Goal: Contribute content: Contribute content

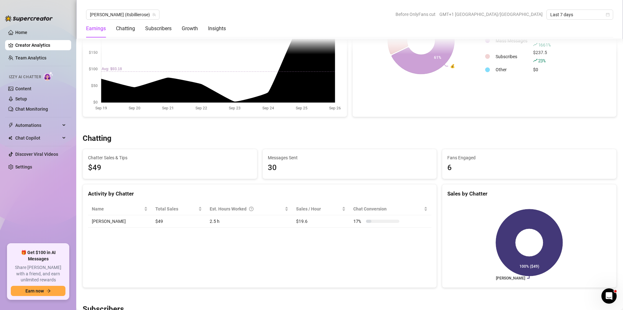
scroll to position [133, 0]
click at [27, 89] on link "Content" at bounding box center [23, 88] width 16 height 5
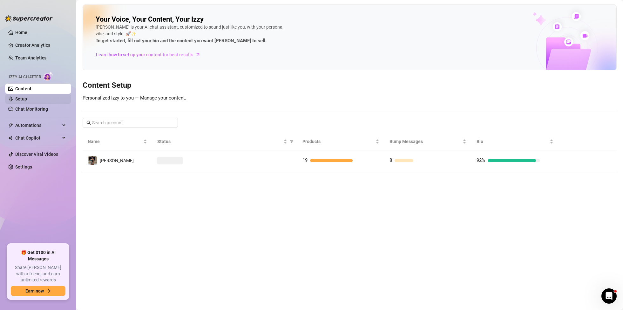
click at [27, 99] on link "Setup" at bounding box center [21, 98] width 12 height 5
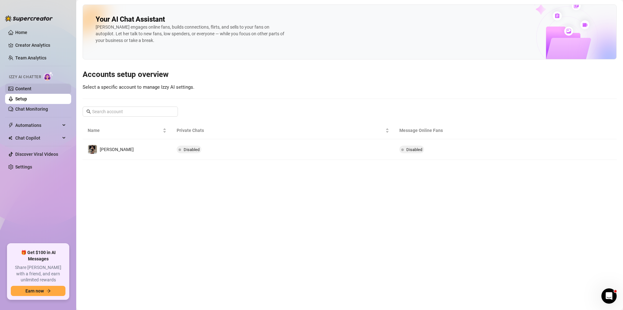
click at [28, 89] on link "Content" at bounding box center [23, 88] width 16 height 5
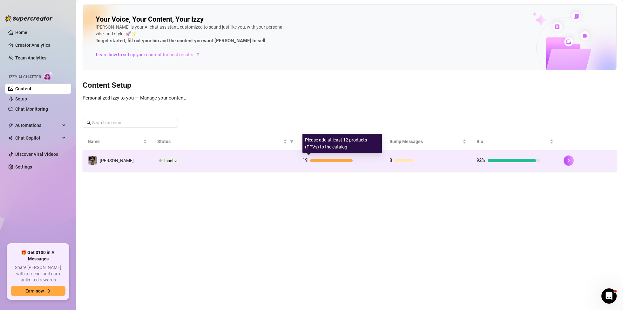
click at [329, 162] on div at bounding box center [331, 160] width 43 height 3
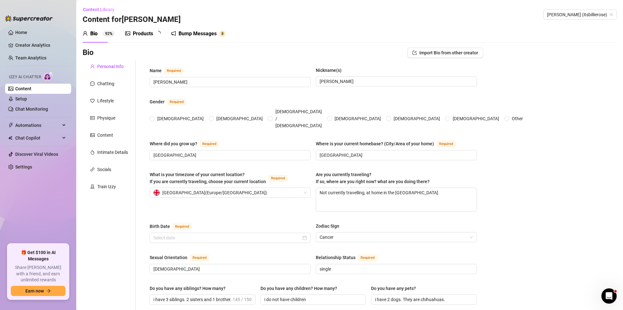
radio input "true"
type input "[DATE]"
click at [148, 34] on div "Products" at bounding box center [143, 34] width 20 height 8
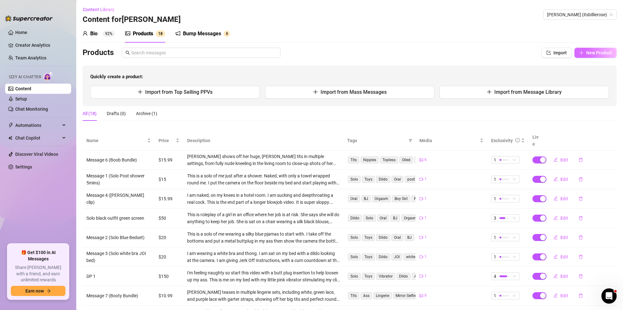
click at [587, 53] on span "New Product" at bounding box center [599, 52] width 26 height 5
type textarea "Type your message here..."
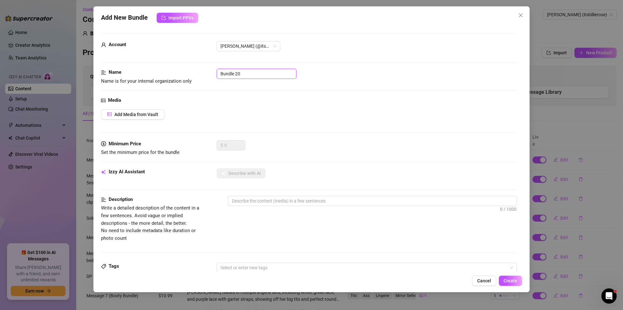
click at [251, 72] on input "Bundle 20" at bounding box center [257, 74] width 80 height 10
click at [255, 72] on input "Boy/Girl" at bounding box center [257, 73] width 80 height 10
type input "Boy/Girl"
click at [158, 110] on button "Add Media from Vault" at bounding box center [133, 114] width 64 height 10
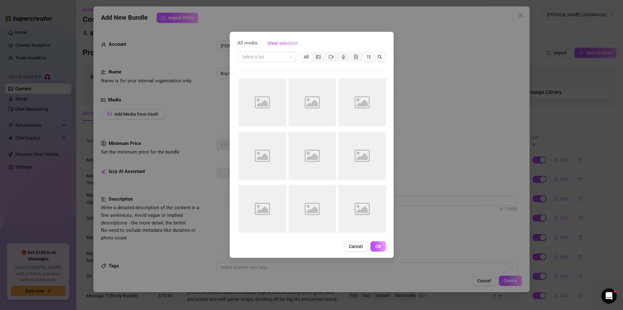
drag, startPoint x: 324, startPoint y: 173, endPoint x: 317, endPoint y: 166, distance: 9.9
click at [319, 167] on div "Image placeholder" at bounding box center [312, 156] width 48 height 48
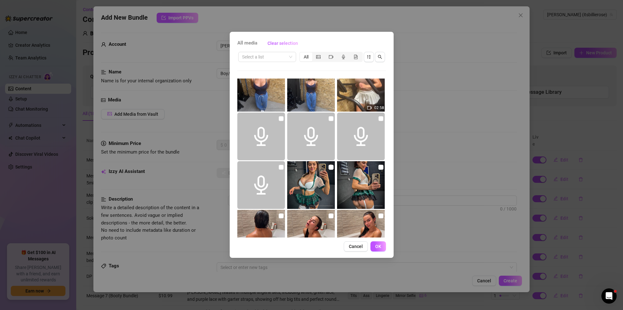
scroll to position [64, 0]
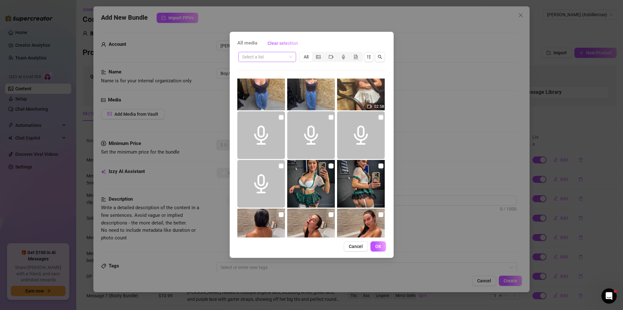
click at [291, 57] on span at bounding box center [267, 57] width 50 height 10
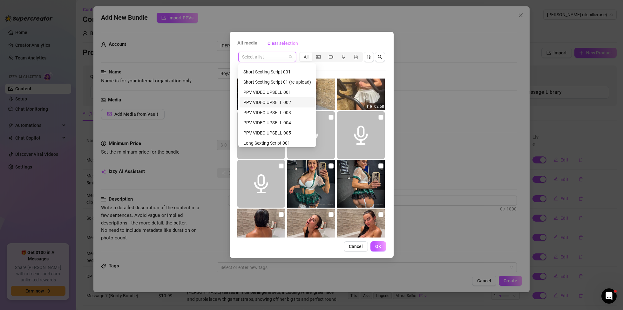
scroll to position [122, 0]
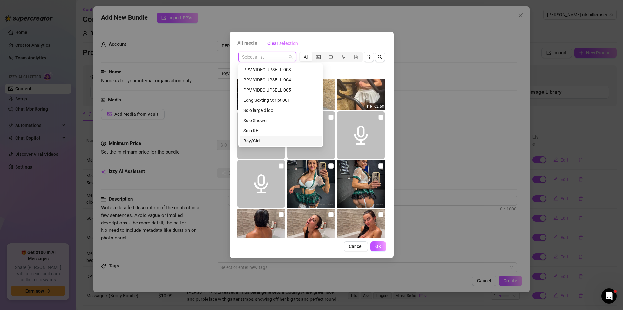
click at [254, 142] on div "Boy/Girl" at bounding box center [280, 140] width 75 height 7
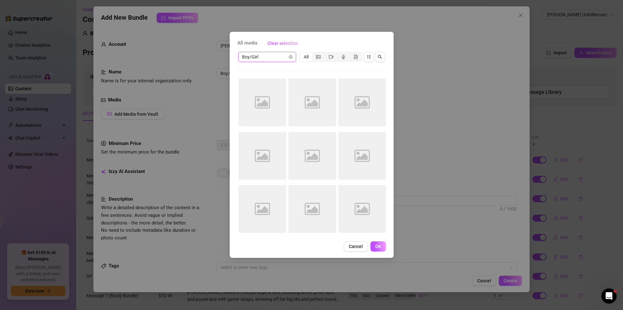
scroll to position [0, 0]
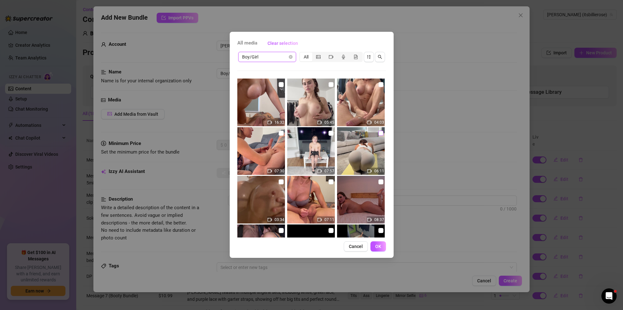
click at [381, 132] on input "checkbox" at bounding box center [380, 133] width 5 height 5
checkbox input "true"
click at [379, 246] on span "OK" at bounding box center [378, 246] width 6 height 5
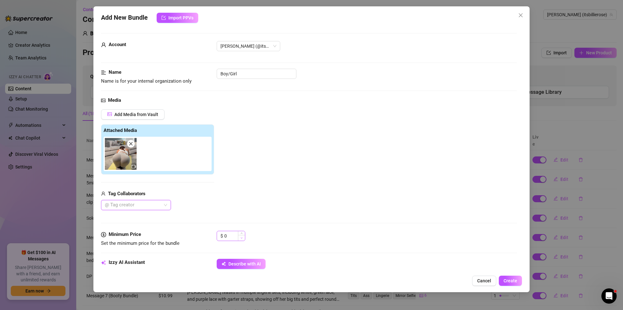
click at [239, 237] on span "Decrease Value" at bounding box center [241, 238] width 7 height 6
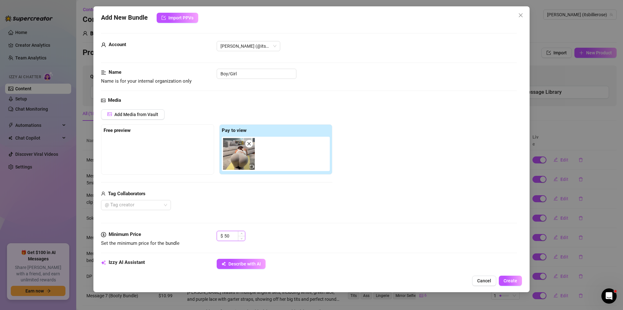
type input "5"
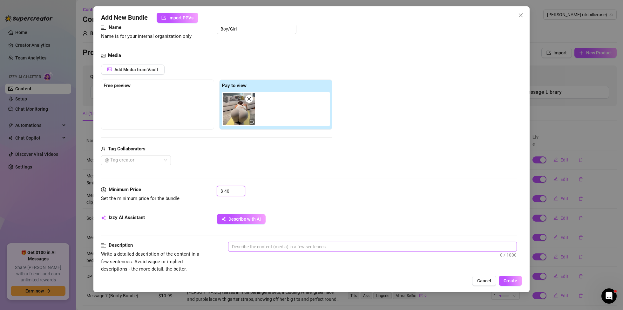
scroll to position [46, 0]
type input "40"
click at [278, 248] on textarea at bounding box center [372, 246] width 288 height 10
click at [257, 249] on textarea at bounding box center [372, 246] width 288 height 10
type textarea "I"
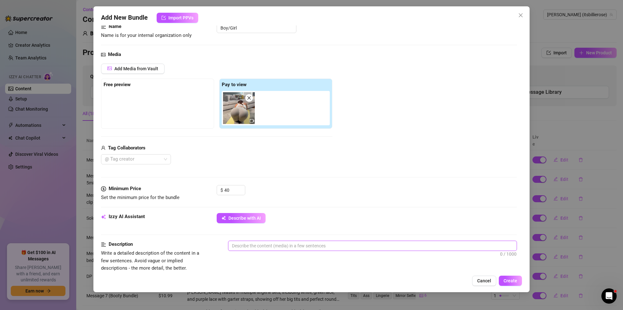
type textarea "I"
type textarea "I'"
type textarea "I'm"
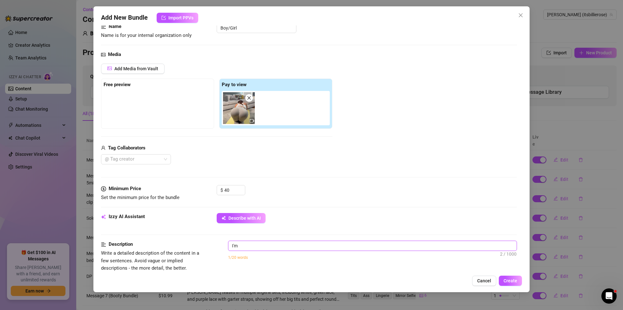
type textarea "I'm"
type textarea "I'm d"
type textarea "I'm dr"
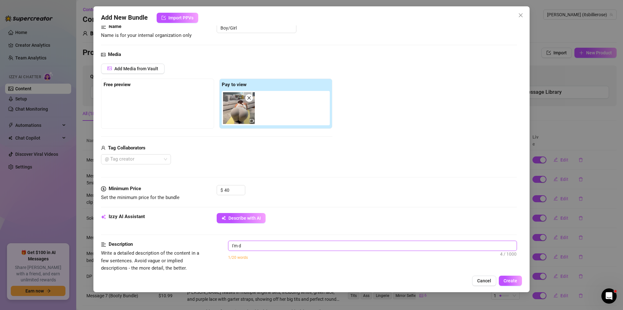
type textarea "I'm dr"
type textarea "I'm dre"
type textarea "I'm dres"
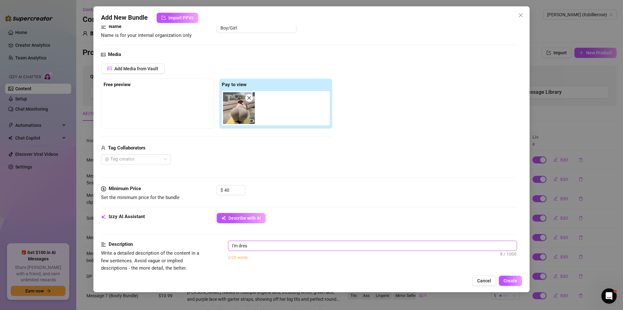
type textarea "I'm dress"
type textarea "I'm dresse"
type textarea "I'm dressed"
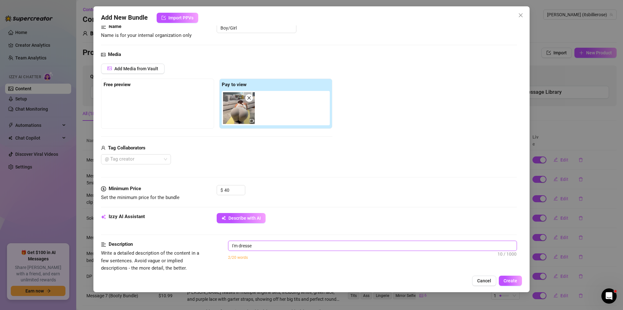
type textarea "I'm dressed"
type textarea "I'm dressed i"
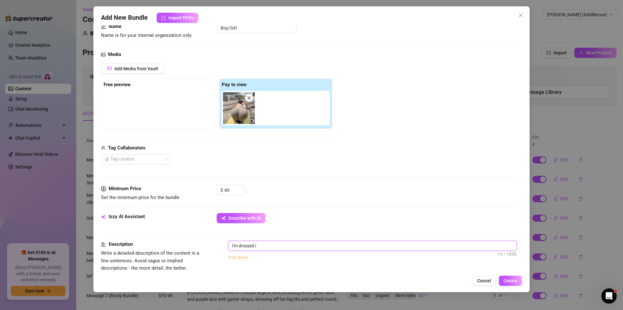
type textarea "I'm dressed in"
type textarea "I'm dressed in a"
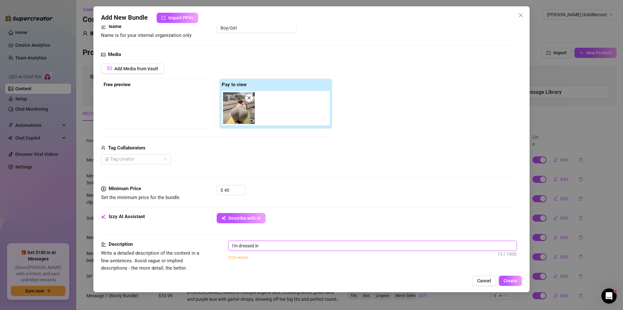
type textarea "I'm dressed in a"
type textarea "I'm dressed in a w"
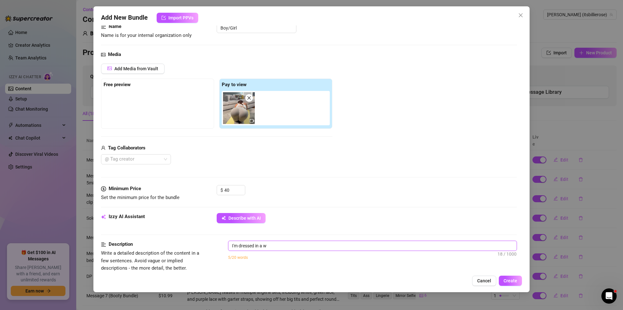
type textarea "I'm dressed in a wh"
type textarea "I'm dressed in a whi"
type textarea "I'm dressed in a whit"
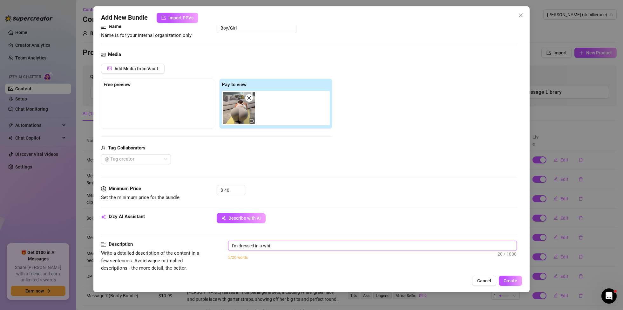
type textarea "I'm dressed in a whit"
type textarea "I'm dressed in a white"
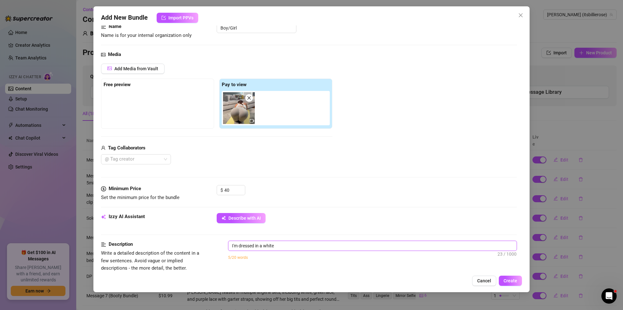
type textarea "I'm dressed in a white s"
type textarea "I'm dressed in a white sp"
type textarea "I'm dressed in a white spo"
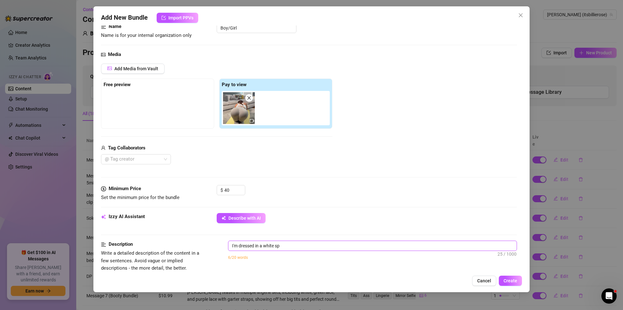
type textarea "I'm dressed in a white spo"
type textarea "I'm dressed in a white spor"
type textarea "I'm dressed in a white sport"
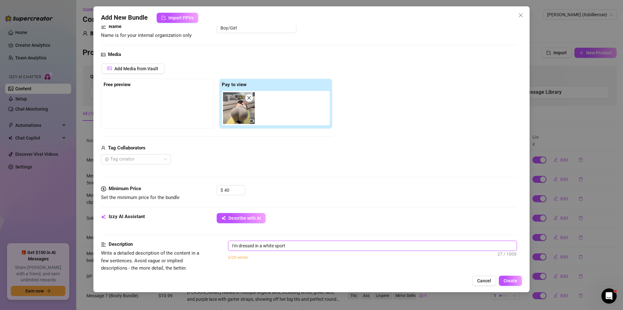
type textarea "I'm dressed in a white sports"
type textarea "I'm dressed in a white sports b"
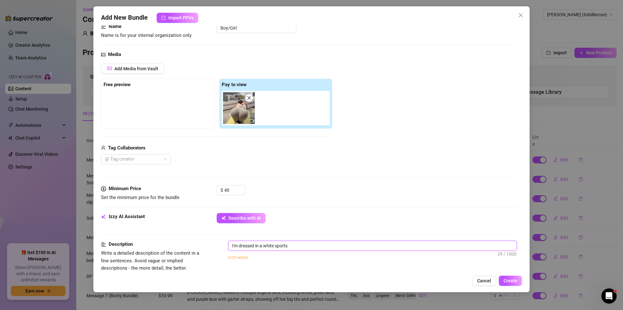
type textarea "I'm dressed in a white sports b"
type textarea "I'm dressed in a white sports br"
type textarea "I'm dressed in a white sports bra"
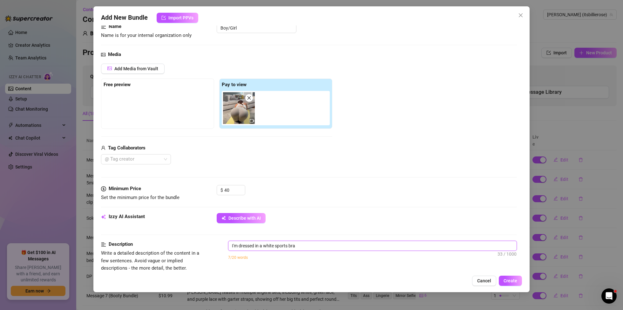
type textarea "I'm dressed in a white sports bra"
type textarea "I'm dressed in a white sports bra a"
type textarea "I'm dressed in a white sports bra an"
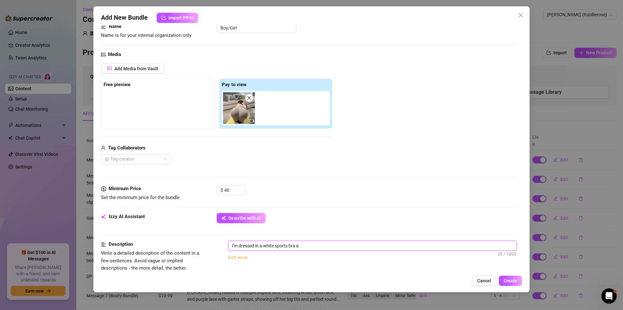
type textarea "I'm dressed in a white sports bra an"
type textarea "I'm dressed in a white sports bra and"
type textarea "I'm dressed in a white sports bra and g"
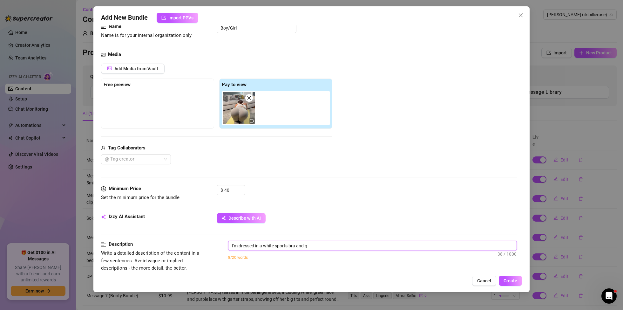
type textarea "I'm dressed in a white sports bra and gr"
type textarea "I'm dressed in a white sports bra and gre"
type textarea "I'm dressed in a white sports bra and grey"
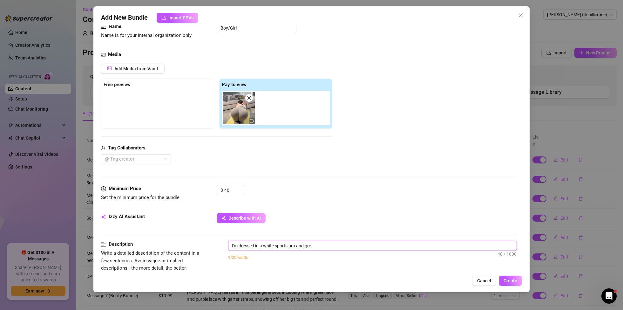
type textarea "I'm dressed in a white sports bra and grey"
type textarea "I'm dressed in a white sports bra and grey g"
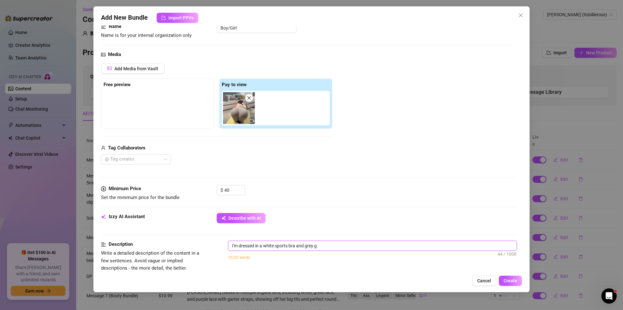
type textarea "I'm dressed in a white sports bra and grey gy"
type textarea "I'm dressed in a white sports bra and grey gym"
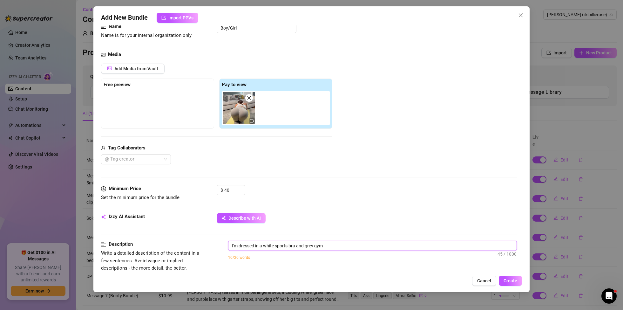
type textarea "I'm dressed in a white sports bra and grey gym"
type textarea "I'm dressed in a white sports bra and grey gym l"
type textarea "I'm dressed in a white sports bra and grey gym le"
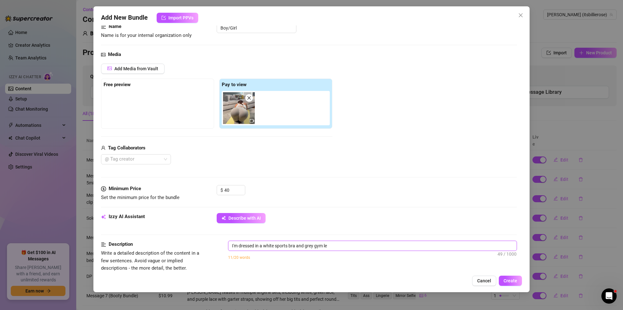
type textarea "I'm dressed in a white sports bra and grey gym leg"
type textarea "I'm dressed in a white sports bra and grey gym [PERSON_NAME]"
type textarea "I'm dressed in a white sports bra and grey gym leggi"
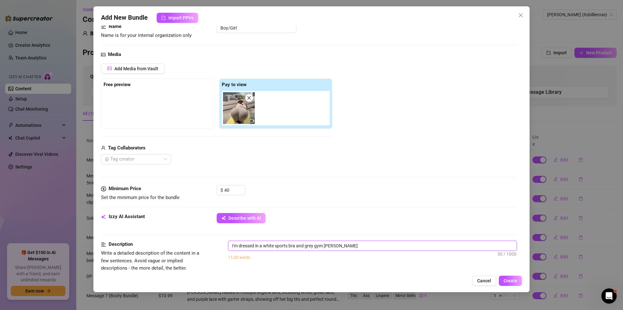
type textarea "I'm dressed in a white sports bra and grey gym leggi"
type textarea "I'm dressed in a white sports bra and grey gym leggin"
type textarea "I'm dressed in a white sports bra and grey gym legging"
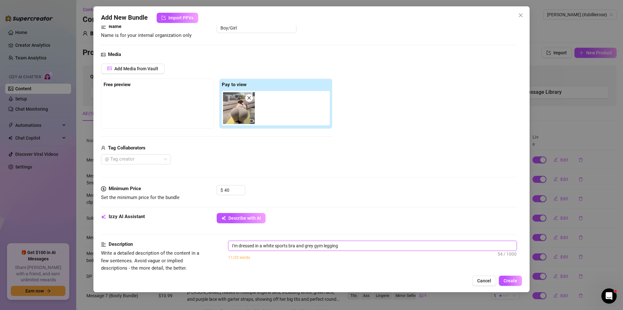
type textarea "I'm dressed in a white sports bra and grey gym legging"
type textarea "I'm dressed in a white sports bra and grey gym leggings"
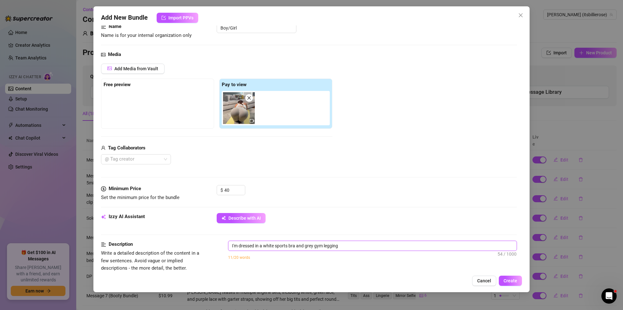
type textarea "I'm dressed in a white sports bra and grey gym leggings"
type textarea "I'm dressed in a white sports bra and grey gym leggings d"
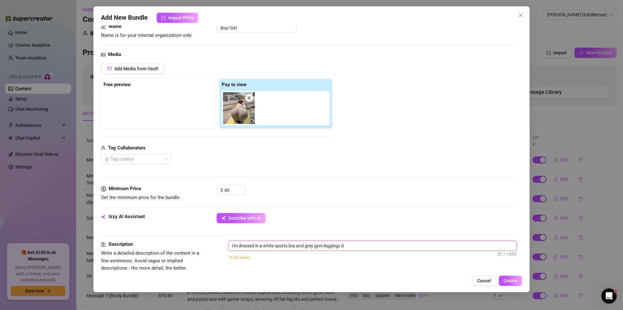
type textarea "I'm dressed in a white sports bra and grey gym leggings do"
type textarea "I'm dressed in a white sports bra and grey gym leggings doi"
type textarea "I'm dressed in a white sports bra and grey gym leggings doin"
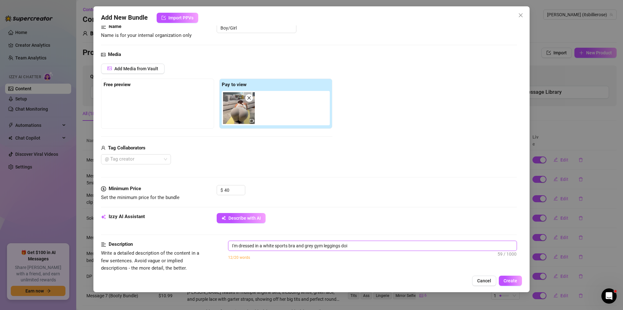
type textarea "I'm dressed in a white sports bra and grey gym leggings doin"
type textarea "I'm dressed in a white sports bra and grey gym leggings doing"
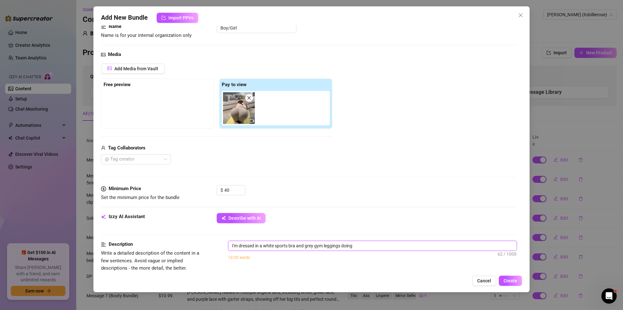
type textarea "I'm dressed in a white sports bra and grey gym leggings doing s"
type textarea "I'm dressed in a white sports bra and grey gym leggings doing so"
type textarea "I'm dressed in a white sports bra and grey gym leggings doing som"
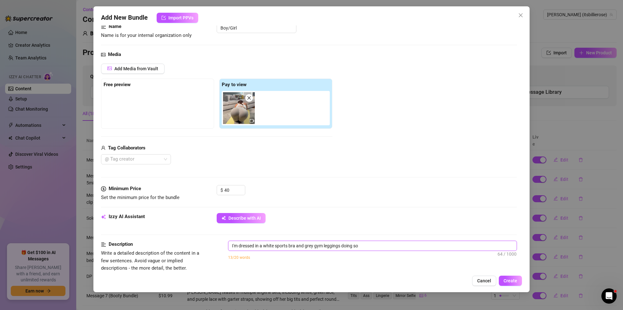
type textarea "I'm dressed in a white sports bra and grey gym leggings doing som"
type textarea "I'm dressed in a white sports bra and grey gym leggings doing some"
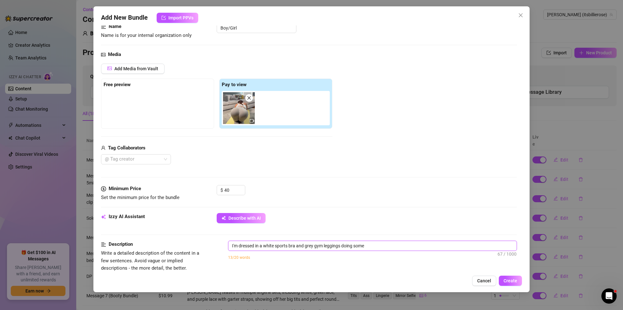
type textarea "I'm dressed in a white sports bra and grey gym leggings doing some y"
type textarea "I'm dressed in a white sports bra and grey gym leggings doing some yo"
type textarea "I'm dressed in a white sports bra and grey gym leggings doing some yog"
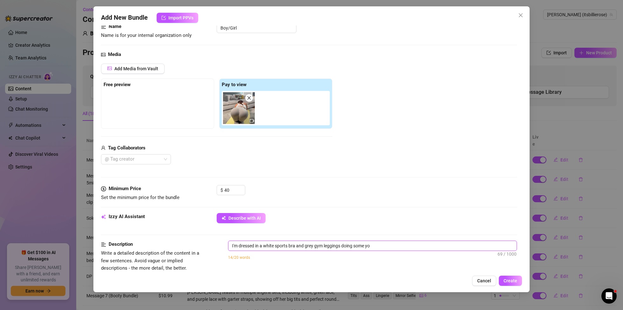
type textarea "I'm dressed in a white sports bra and grey gym leggings doing some yog"
type textarea "I'm dressed in a white sports bra and grey gym leggings doing some yoga"
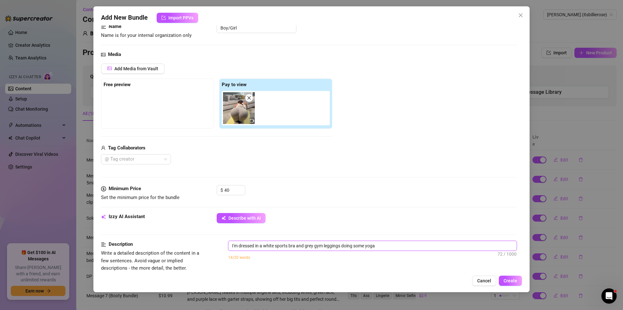
type textarea "I'm dressed in a white sports bra and grey gym leggings doing some yoga s"
type textarea "I'm dressed in a white sports bra and grey gym leggings doing some yoga st"
type textarea "I'm dressed in a white sports bra and grey gym leggings doing some yoga str"
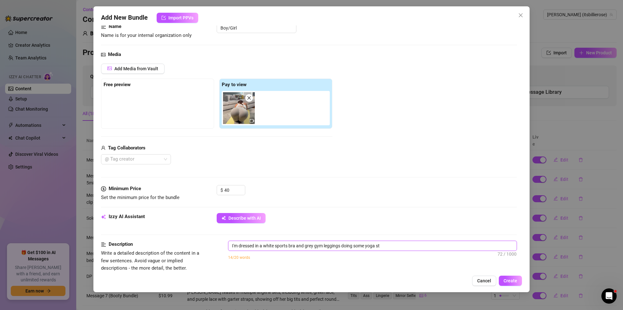
type textarea "I'm dressed in a white sports bra and grey gym leggings doing some yoga str"
type textarea "I'm dressed in a white sports bra and grey gym leggings doing some yoga stre"
type textarea "I'm dressed in a white sports bra and grey gym leggings doing some yoga stret"
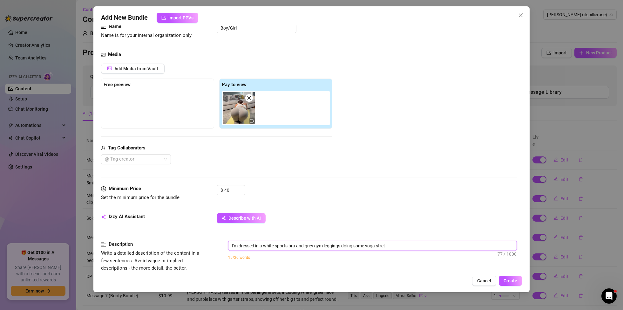
type textarea "I'm dressed in a white sports bra and grey gym leggings doing some yoga stretc"
type textarea "I'm dressed in a white sports bra and grey gym leggings doing some yoga stretch"
type textarea "I'm dressed in a white sports bra and grey gym leggings doing some yoga stretche"
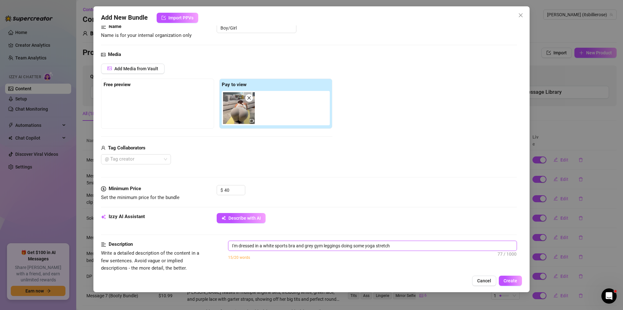
type textarea "I'm dressed in a white sports bra and grey gym leggings doing some yoga stretche"
type textarea "I'm dressed in a white sports bra and grey gym leggings doing some yoga stretch…"
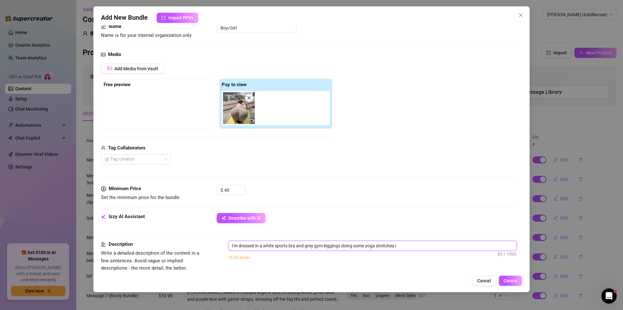
type textarea "I'm dressed in a white sports bra and grey gym leggings doing some yoga stretch…"
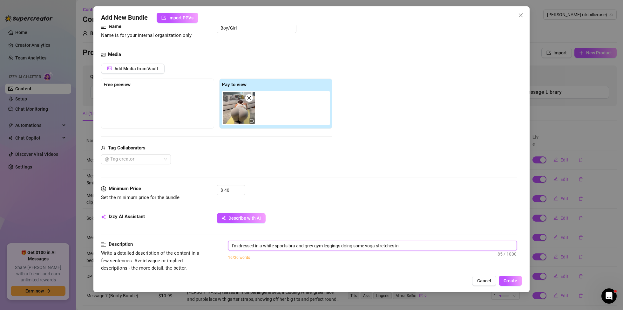
type textarea "I'm dressed in a white sports bra and grey gym leggings doing some yoga stretch…"
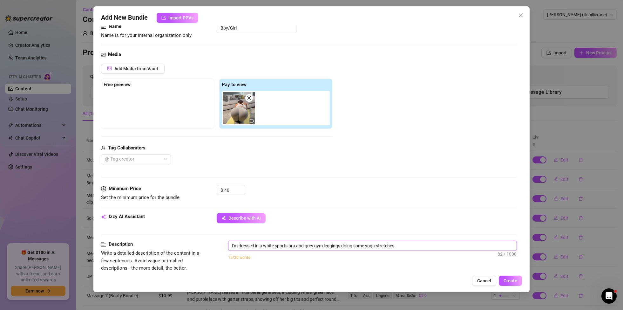
type textarea "I'm dressed in a white sports bra and grey gym leggings doing some yoga stretch…"
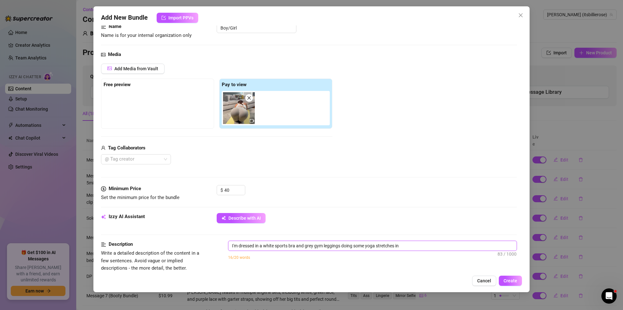
type textarea "I'm dressed in a white sports bra and grey gym leggings doing some yoga stretch…"
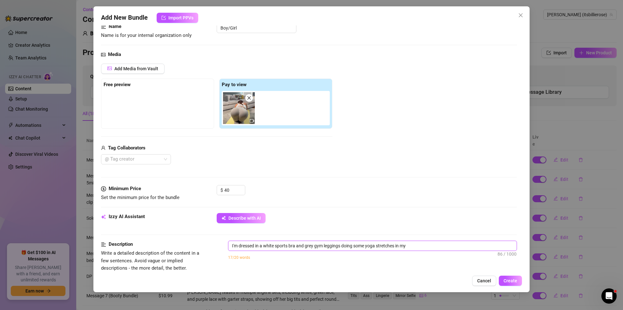
type textarea "I'm dressed in a white sports bra and grey gym leggings doing some yoga stretch…"
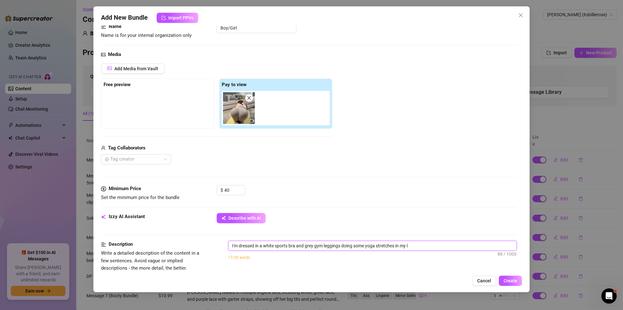
type textarea "I'm dressed in a white sports bra and grey gym leggings doing some yoga stretch…"
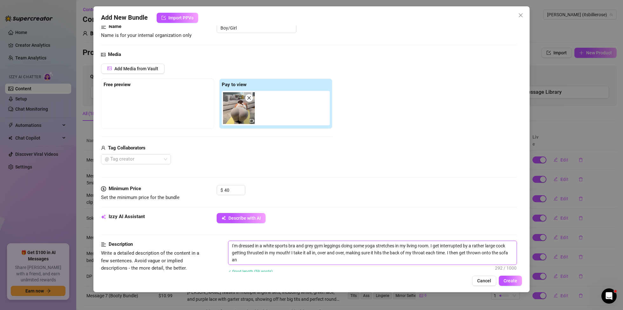
scroll to position [0, 0]
click at [344, 261] on textarea "I'm dressed in a white sports bra and grey gym leggings doing some yoga stretch…" at bounding box center [372, 253] width 288 height 24
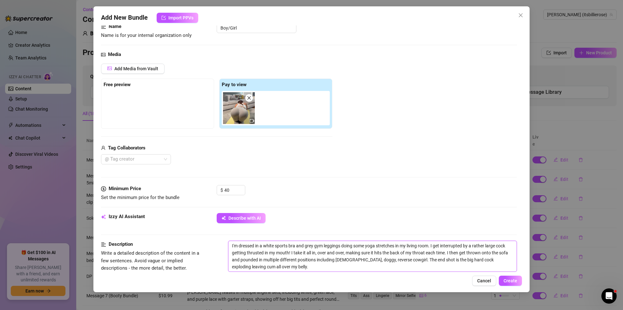
drag, startPoint x: 283, startPoint y: 268, endPoint x: 232, endPoint y: 244, distance: 56.7
click at [231, 242] on textarea "I'm dressed in a white sports bra and grey gym leggings doing some yoga stretch…" at bounding box center [372, 256] width 288 height 31
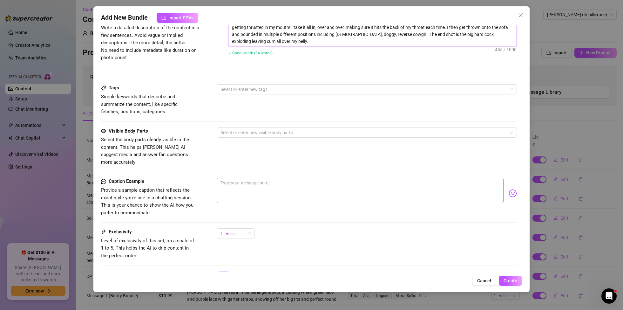
scroll to position [271, 0]
click at [257, 190] on textarea at bounding box center [360, 189] width 287 height 25
paste textarea "I'm dressed in a white sports bra and grey gym leggings doing some yoga stretch…"
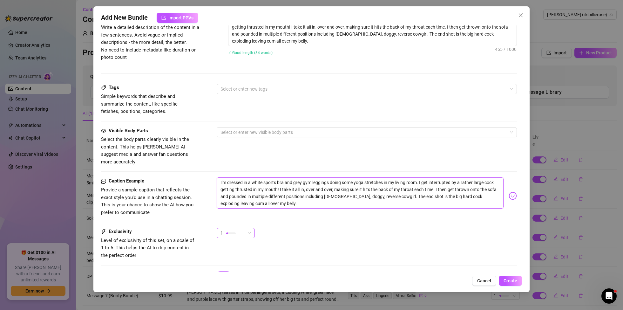
click at [247, 228] on span "1" at bounding box center [236, 233] width 31 height 10
click at [238, 248] on span "2" at bounding box center [242, 248] width 41 height 7
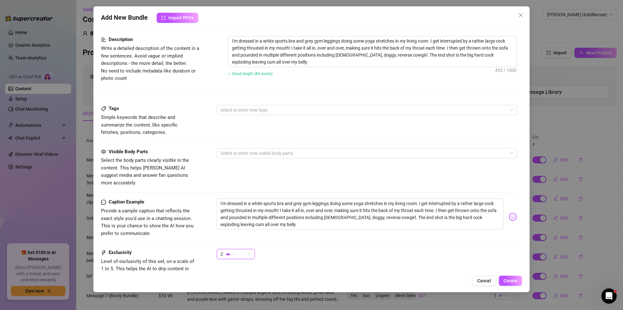
scroll to position [249, 0]
click at [250, 251] on span "2" at bounding box center [236, 256] width 31 height 10
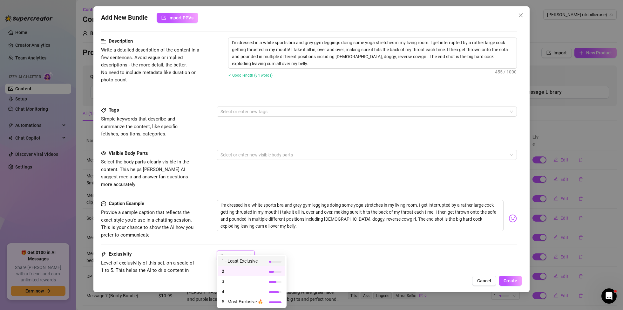
click at [242, 263] on span "1 - Least Exclusive" at bounding box center [242, 260] width 41 height 7
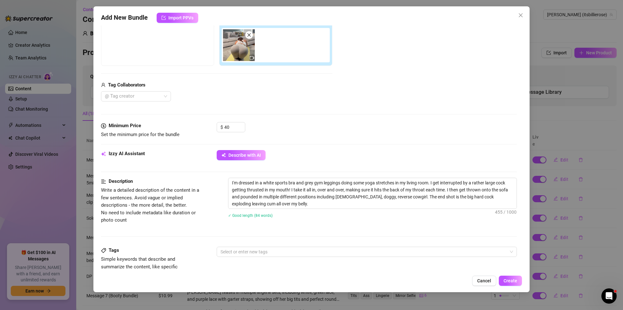
scroll to position [167, 0]
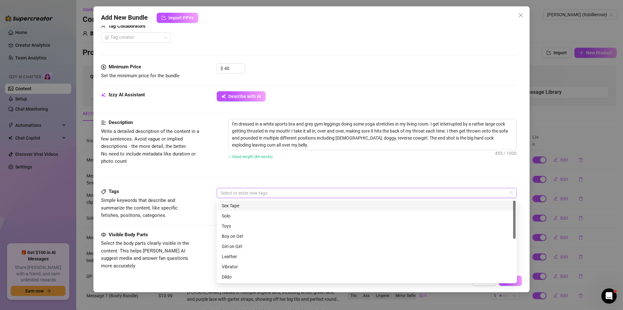
click at [240, 192] on div at bounding box center [363, 192] width 291 height 9
click at [242, 203] on div "Sex Tape" at bounding box center [367, 205] width 290 height 7
click at [241, 237] on div "Boy on Girl" at bounding box center [367, 236] width 290 height 7
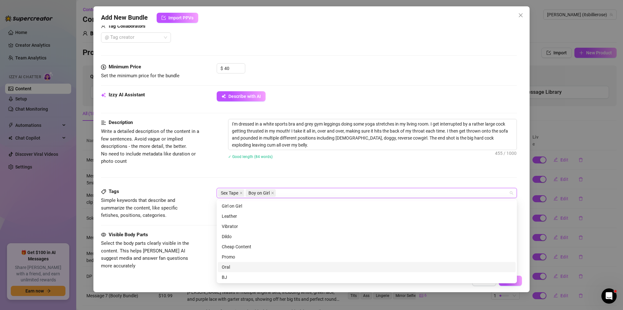
click at [231, 265] on div "Oral" at bounding box center [367, 266] width 290 height 7
click at [231, 275] on div "BJ" at bounding box center [367, 277] width 290 height 7
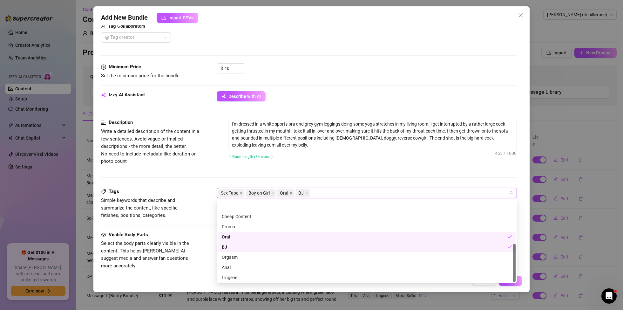
scroll to position [92, 0]
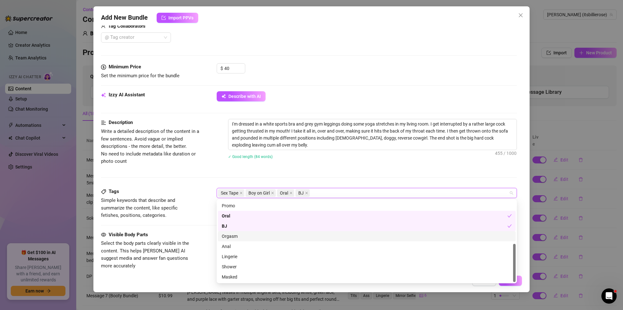
click at [234, 238] on div "Orgasm" at bounding box center [367, 236] width 290 height 7
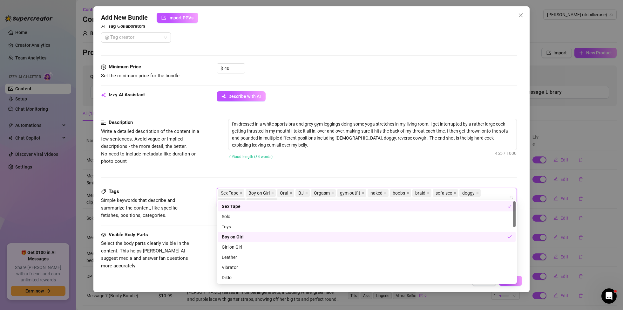
scroll to position [180, 0]
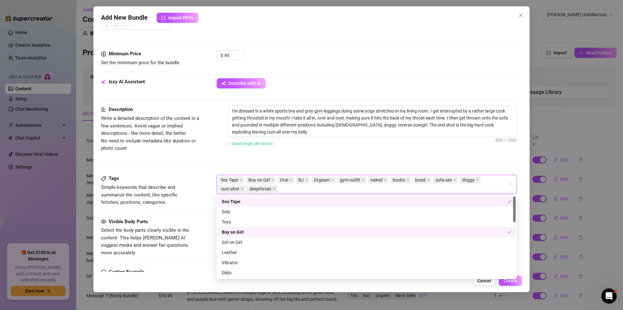
click at [347, 160] on div "Description Write a detailed description of the content in a few sentences. Avo…" at bounding box center [309, 140] width 416 height 69
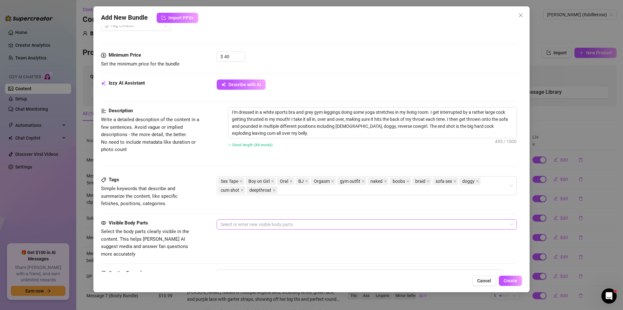
scroll to position [180, 0]
click at [326, 222] on div at bounding box center [363, 224] width 291 height 9
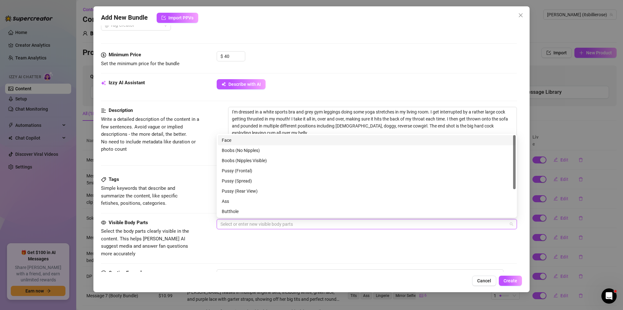
click at [234, 141] on div "Face" at bounding box center [367, 140] width 290 height 7
click at [238, 161] on div "Boobs (Nipples Visible)" at bounding box center [367, 160] width 290 height 7
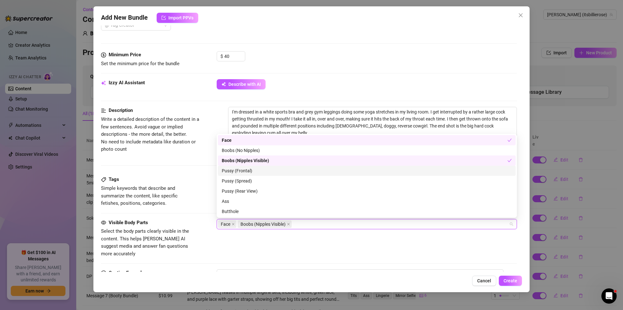
click at [244, 170] on div "Pussy (Frontal)" at bounding box center [367, 170] width 290 height 7
click at [242, 177] on div "Pussy (Spread)" at bounding box center [367, 181] width 298 height 10
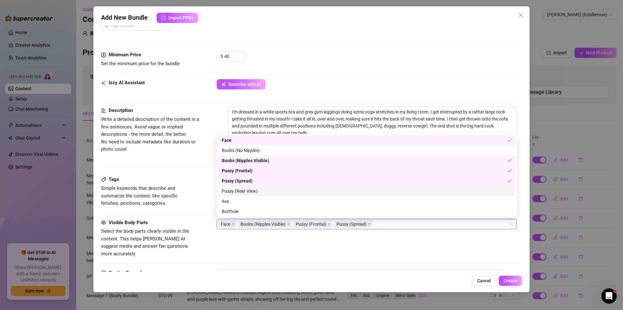
click at [252, 192] on div "Pussy (Rear View)" at bounding box center [367, 190] width 290 height 7
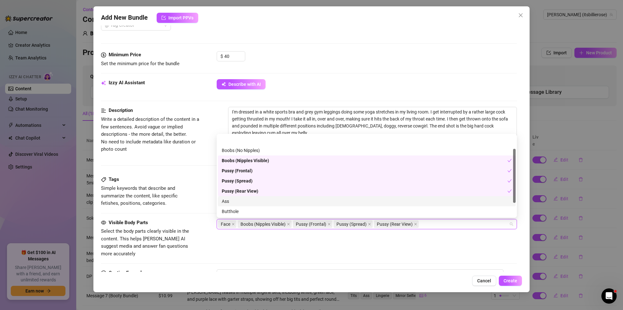
scroll to position [40, 0]
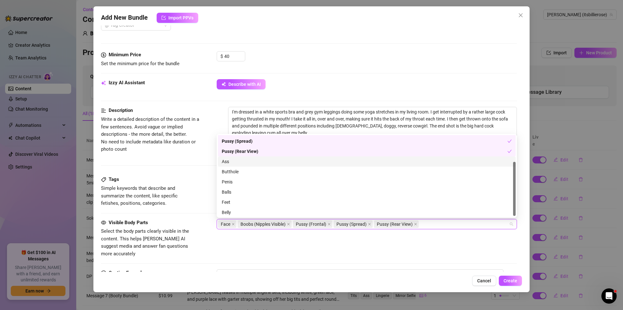
click at [236, 166] on div "Ass" at bounding box center [367, 161] width 298 height 10
click at [231, 213] on div "Belly" at bounding box center [367, 212] width 290 height 7
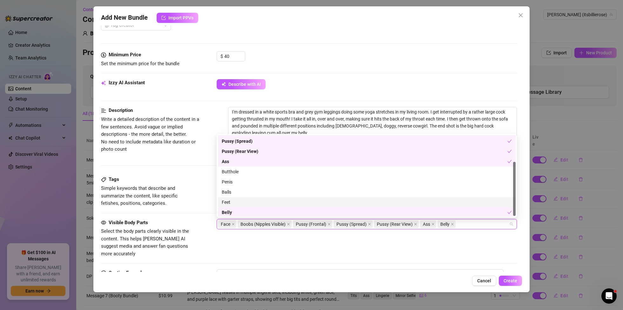
click at [238, 202] on div "Feet" at bounding box center [367, 202] width 290 height 7
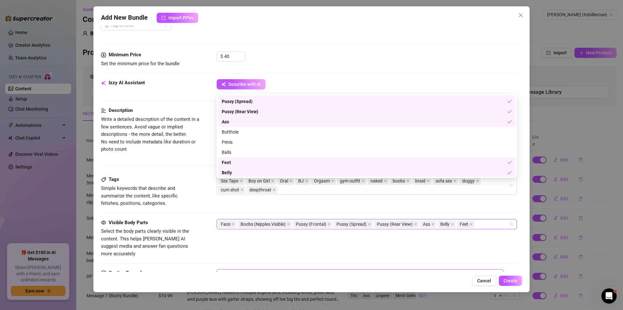
scroll to position [219, 0]
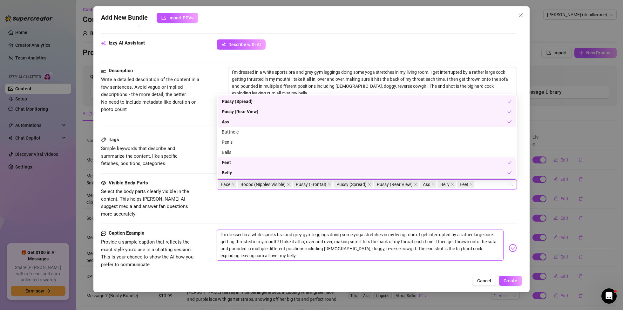
click at [322, 251] on textarea "I'm dressed in a white sports bra and grey gym leggings doing some yoga stretch…" at bounding box center [360, 244] width 287 height 31
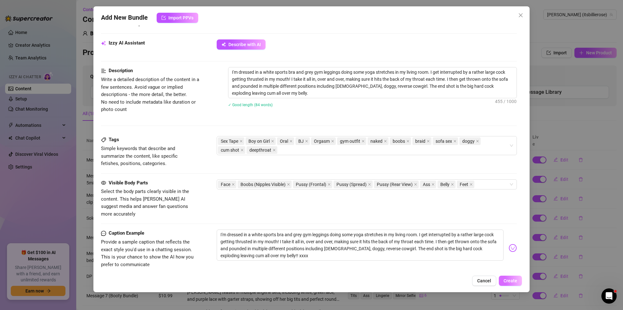
click at [510, 281] on span "Create" at bounding box center [511, 280] width 14 height 5
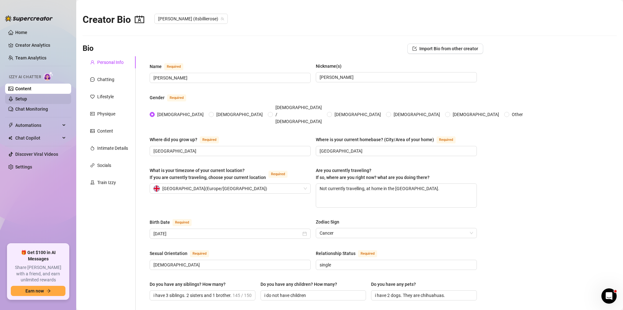
click at [27, 99] on link "Setup" at bounding box center [21, 98] width 12 height 5
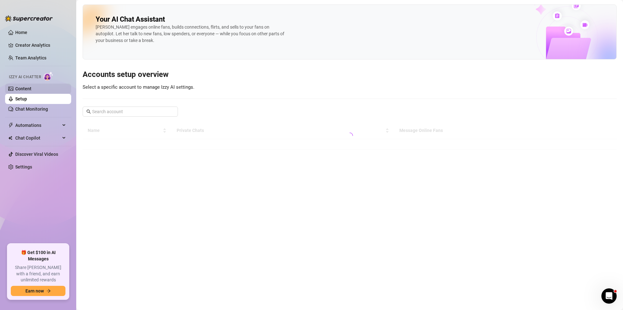
click at [29, 91] on link "Content" at bounding box center [23, 88] width 16 height 5
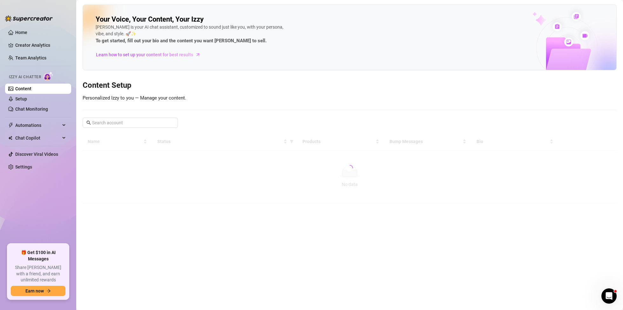
click at [31, 91] on link "Content" at bounding box center [23, 88] width 16 height 5
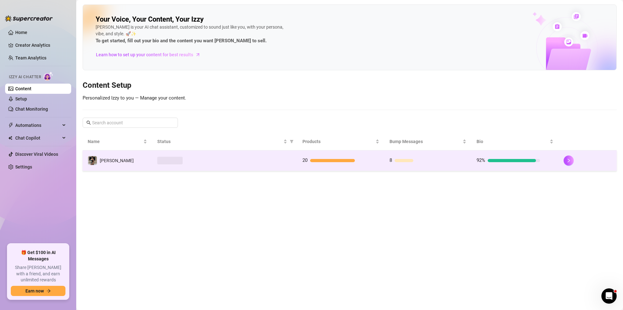
click at [333, 161] on div at bounding box center [332, 160] width 45 height 3
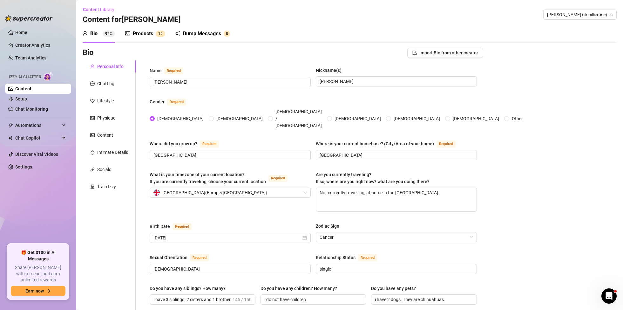
click at [146, 32] on div "Products" at bounding box center [143, 34] width 20 height 8
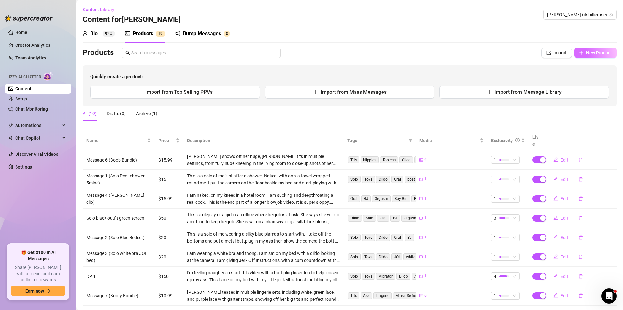
click at [598, 54] on span "New Product" at bounding box center [599, 52] width 26 height 5
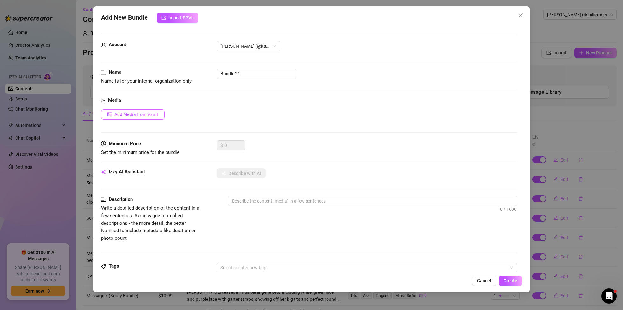
click at [132, 115] on span "Add Media from Vault" at bounding box center [136, 114] width 44 height 5
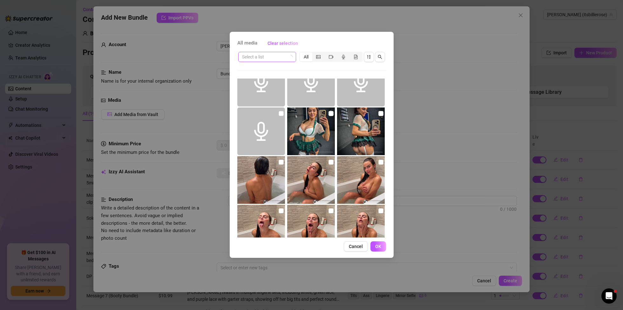
scroll to position [227, 0]
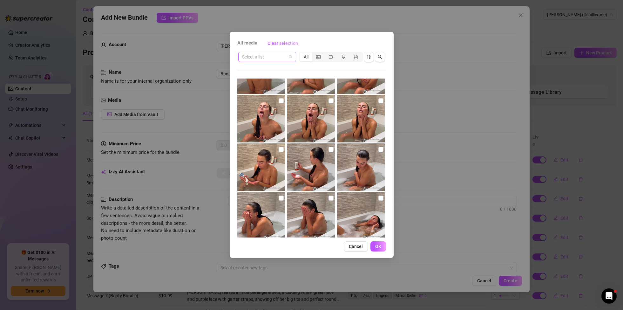
click at [292, 57] on span at bounding box center [267, 57] width 50 height 10
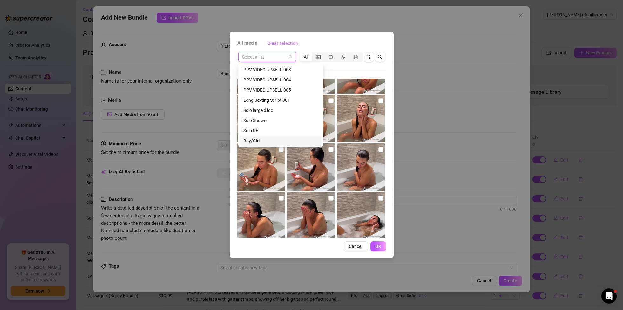
scroll to position [122, 0]
click at [254, 139] on div "Boy/Girl" at bounding box center [280, 140] width 75 height 7
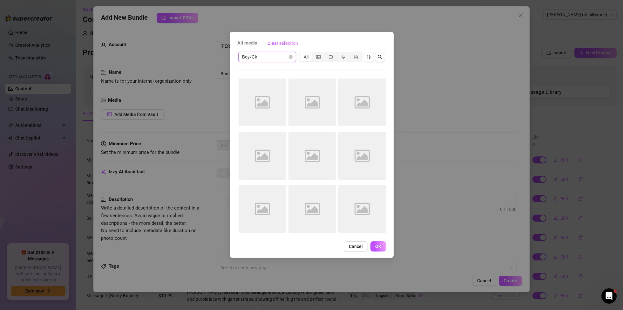
scroll to position [0, 0]
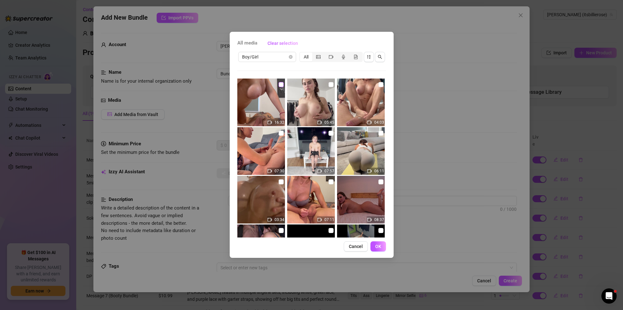
click at [283, 85] on input "checkbox" at bounding box center [281, 84] width 5 height 5
click at [381, 248] on span "OK" at bounding box center [378, 246] width 6 height 5
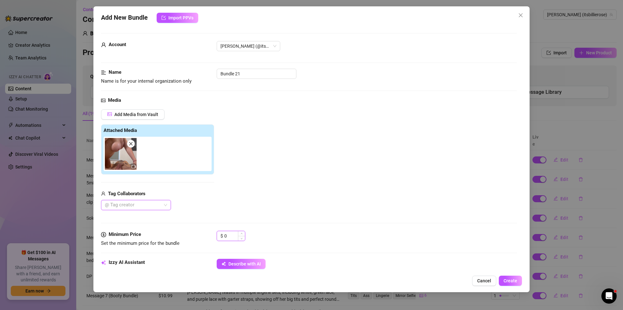
click at [230, 237] on input "0" at bounding box center [234, 236] width 21 height 10
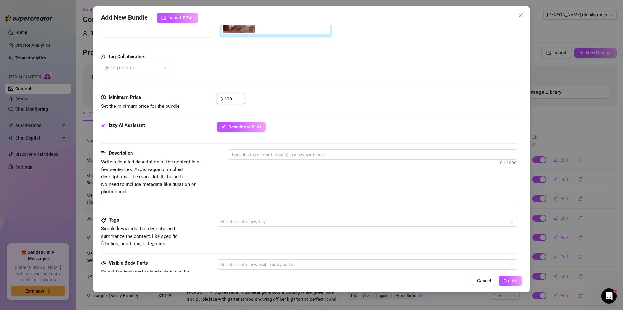
scroll to position [147, 0]
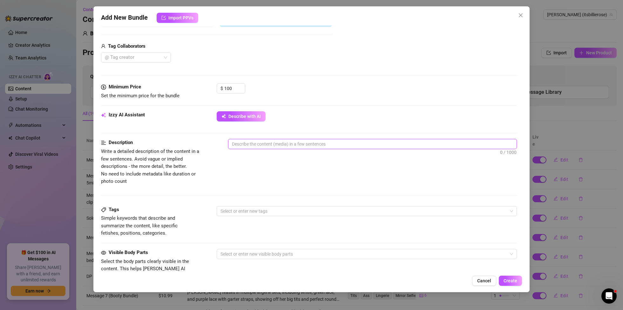
click at [261, 142] on textarea at bounding box center [372, 144] width 288 height 10
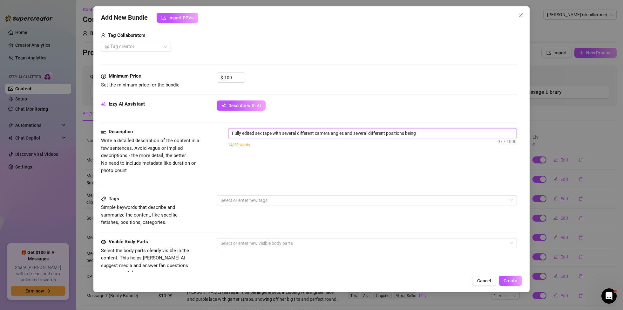
scroll to position [159, 0]
click at [258, 133] on textarea "Fully edited sex tape with several different camera angles and several differen…" at bounding box center [372, 133] width 288 height 10
click at [256, 133] on textarea "Fully edited sex tape with several different camera angles and several differen…" at bounding box center [372, 132] width 288 height 10
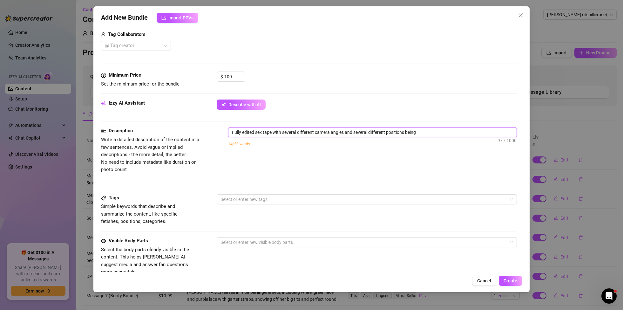
drag, startPoint x: 233, startPoint y: 132, endPoint x: 236, endPoint y: 132, distance: 3.5
click at [236, 132] on textarea "Fully edited sex tape with several different camera angles and several differen…" at bounding box center [372, 132] width 288 height 10
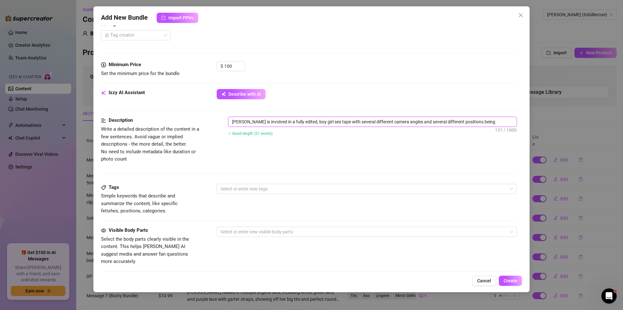
scroll to position [169, 0]
click at [405, 123] on textarea "[PERSON_NAME] is involved in a fully edited, boy girl sex tape with several dif…" at bounding box center [372, 123] width 288 height 10
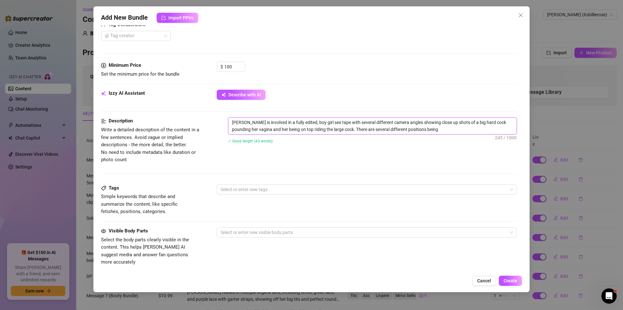
click at [426, 131] on textarea "[PERSON_NAME] is involved in a fully edited, boy girl sex tape with several dif…" at bounding box center [372, 126] width 288 height 17
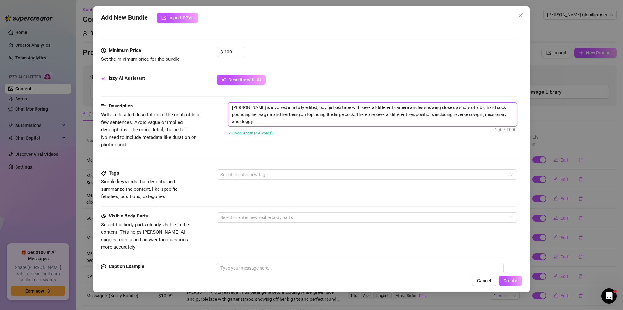
scroll to position [184, 0]
click at [409, 121] on textarea "[PERSON_NAME] is involved in a fully edited, boy girl sex tape with several dif…" at bounding box center [372, 114] width 288 height 24
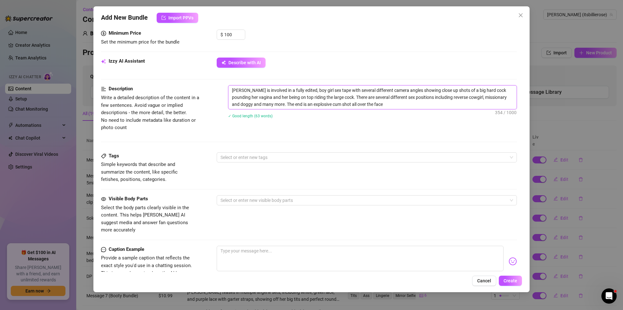
scroll to position [200, 0]
click at [302, 106] on textarea "[PERSON_NAME] is involved in a fully edited, boy girl sex tape with several dif…" at bounding box center [372, 98] width 288 height 24
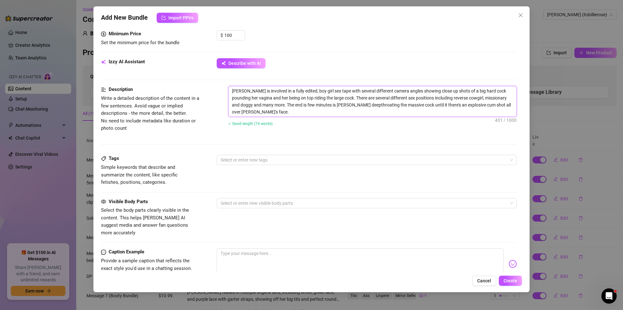
click at [283, 114] on textarea "[PERSON_NAME] is involved in a fully edited, boy girl sex tape with several dif…" at bounding box center [372, 101] width 288 height 31
click at [317, 162] on div at bounding box center [363, 159] width 291 height 9
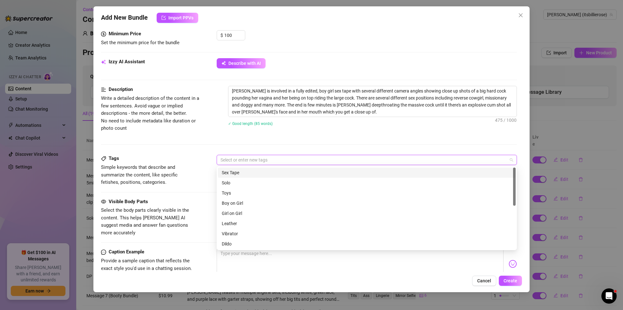
click at [237, 174] on div "Sex Tape" at bounding box center [367, 172] width 290 height 7
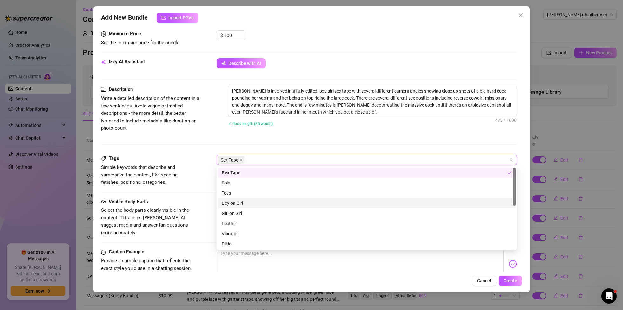
click at [240, 201] on div "Boy on Girl" at bounding box center [367, 203] width 290 height 7
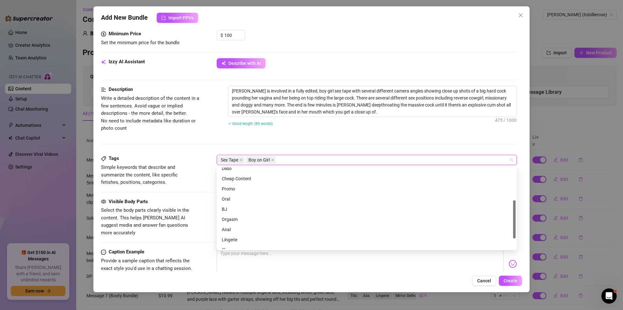
scroll to position [76, 0]
click at [227, 198] on div "Oral" at bounding box center [367, 198] width 290 height 7
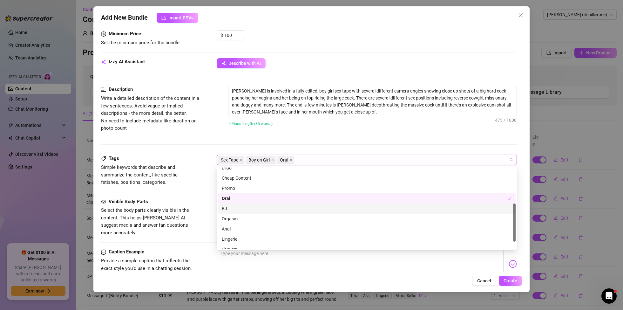
click at [225, 206] on div "BJ" at bounding box center [367, 208] width 290 height 7
click at [232, 216] on div "Orgasm" at bounding box center [367, 218] width 290 height 7
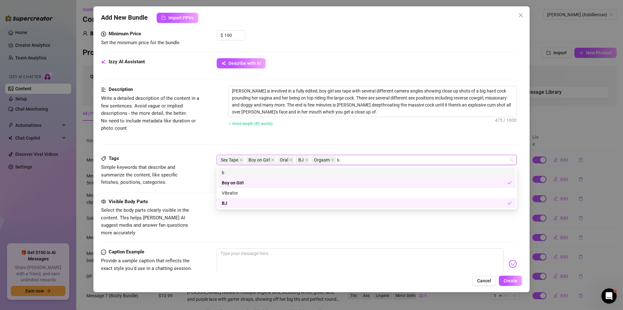
scroll to position [0, 0]
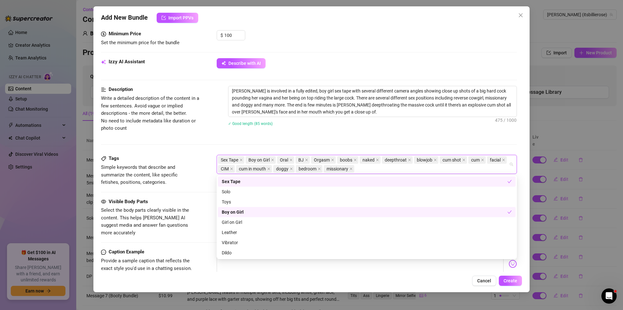
click at [451, 138] on div "Description Write a detailed description of the content in a few sentences. Avo…" at bounding box center [309, 120] width 416 height 69
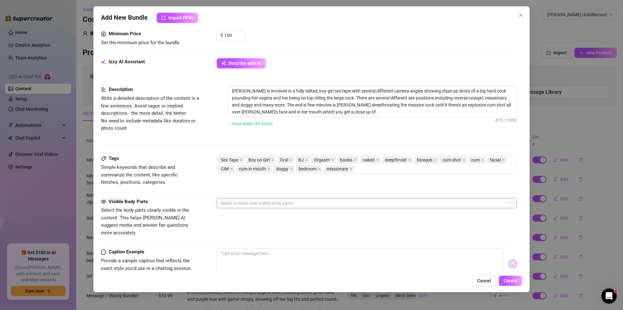
click at [284, 201] on div at bounding box center [363, 203] width 291 height 9
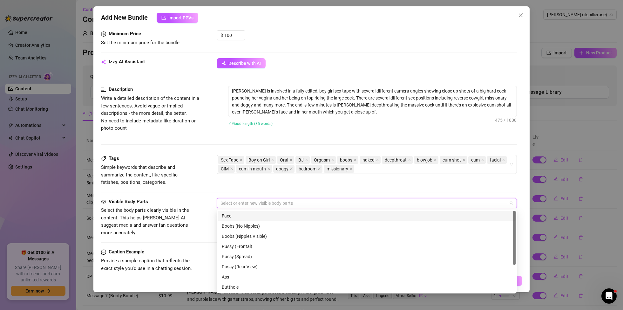
click at [233, 217] on div "Face" at bounding box center [367, 215] width 290 height 7
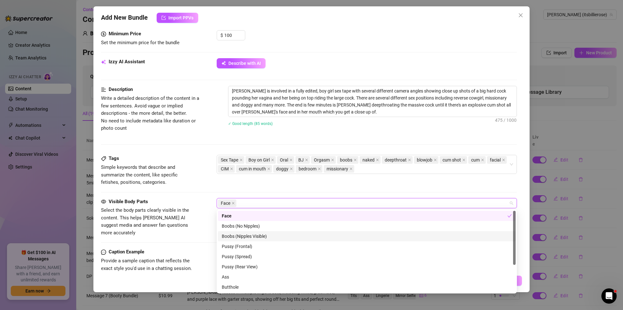
click at [242, 235] on div "Boobs (Nipples Visible)" at bounding box center [367, 236] width 290 height 7
click at [240, 245] on div "Pussy (Frontal)" at bounding box center [367, 246] width 290 height 7
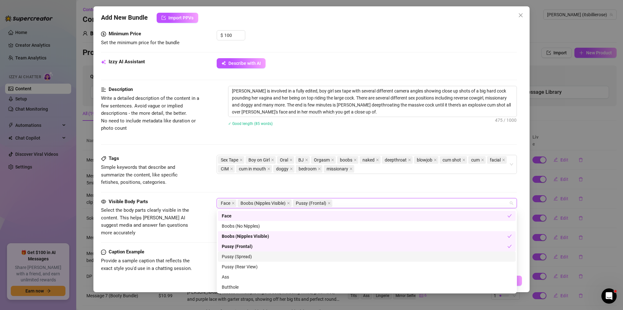
click at [249, 258] on div "Pussy (Spread)" at bounding box center [367, 256] width 290 height 7
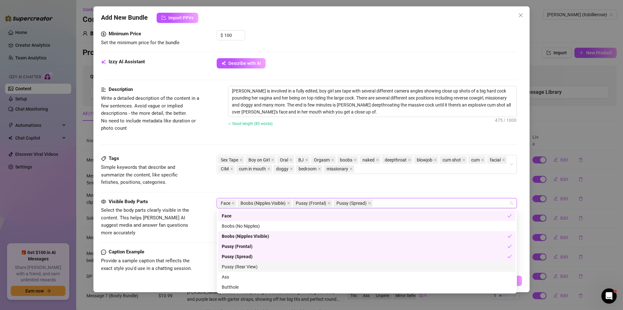
click at [253, 268] on div "Pussy (Rear View)" at bounding box center [367, 266] width 290 height 7
click at [232, 277] on div "Ass" at bounding box center [367, 276] width 290 height 7
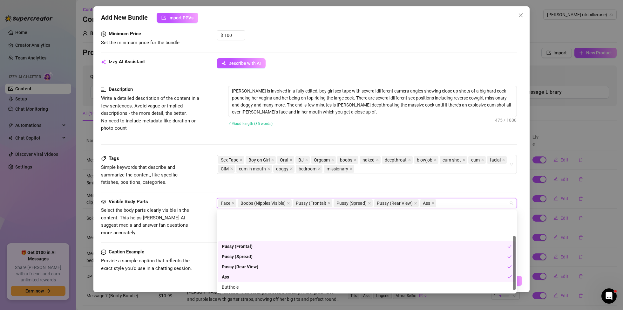
scroll to position [41, 0]
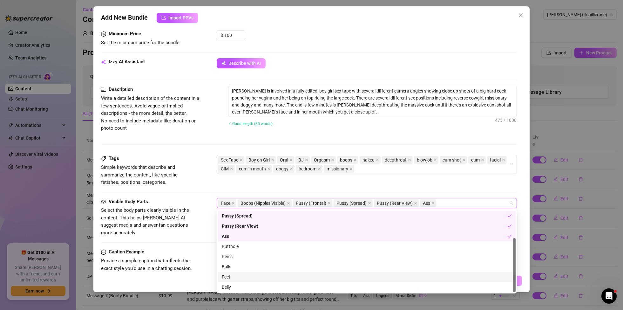
click at [229, 279] on div "Feet" at bounding box center [367, 276] width 290 height 7
click at [230, 286] on div "Belly" at bounding box center [367, 286] width 290 height 7
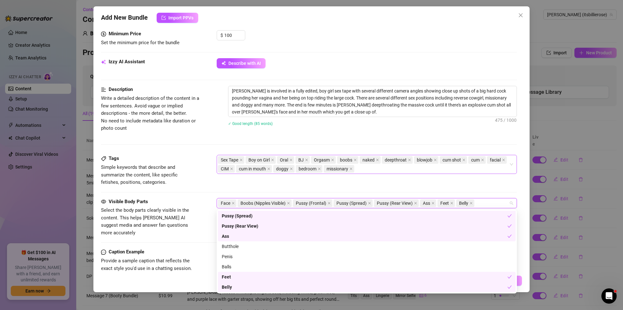
click at [403, 169] on div "Sex Tape Boy on Girl Oral BJ Orgasm boobs naked deepthroat blowjob cum shot cum…" at bounding box center [363, 164] width 291 height 18
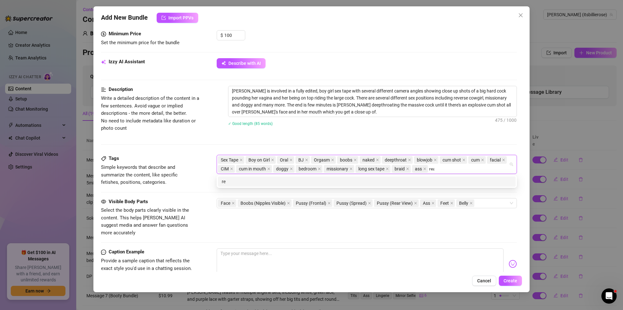
scroll to position [0, 0]
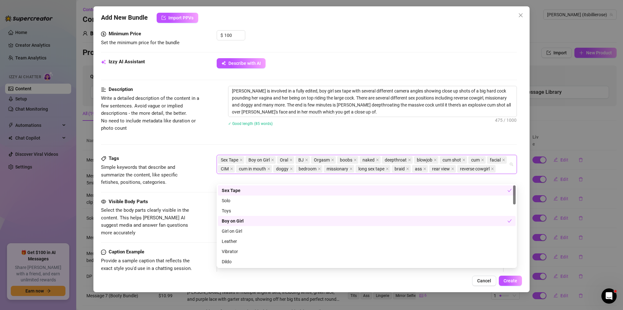
click at [368, 138] on div "Description Write a detailed description of the content in a few sentences. Avo…" at bounding box center [309, 120] width 416 height 69
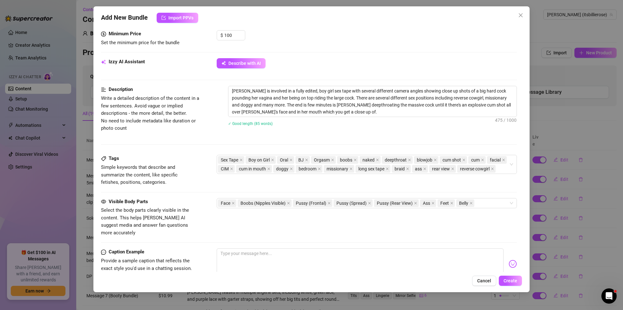
click at [366, 139] on div "Description Write a detailed description of the content in a few sentences. Avo…" at bounding box center [309, 120] width 416 height 69
drag, startPoint x: 336, startPoint y: 113, endPoint x: 263, endPoint y: 90, distance: 77.1
click at [264, 90] on textarea "[PERSON_NAME] is involved in a fully edited, boy girl sex tape with several dif…" at bounding box center [372, 101] width 288 height 31
click at [346, 114] on textarea "[PERSON_NAME] is involved in a fully edited, boy girl sex tape with several dif…" at bounding box center [372, 101] width 288 height 31
drag, startPoint x: 276, startPoint y: 112, endPoint x: 241, endPoint y: 97, distance: 38.0
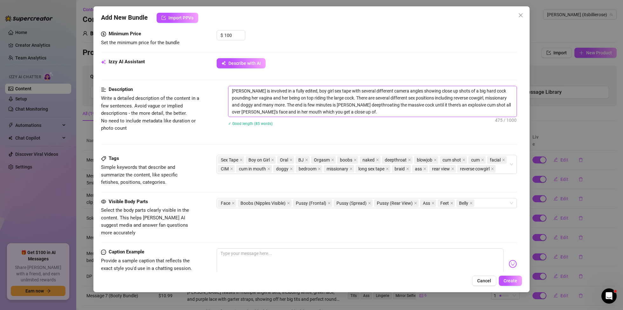
click at [230, 90] on textarea "[PERSON_NAME] is involved in a fully edited, boy girl sex tape with several dif…" at bounding box center [372, 101] width 288 height 31
click at [257, 248] on textarea at bounding box center [360, 260] width 287 height 25
paste textarea "[PERSON_NAME] is involved in a fully edited, boy girl sex tape with several dif…"
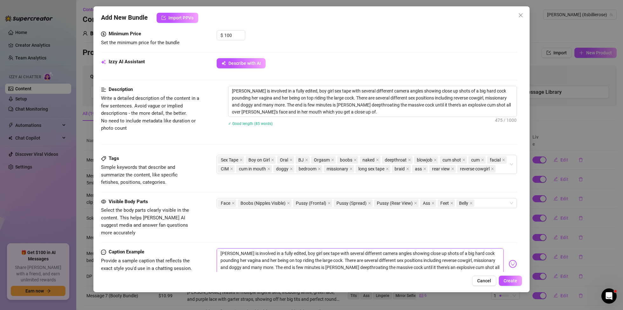
scroll to position [201, 0]
click at [233, 37] on input "100" at bounding box center [234, 35] width 21 height 10
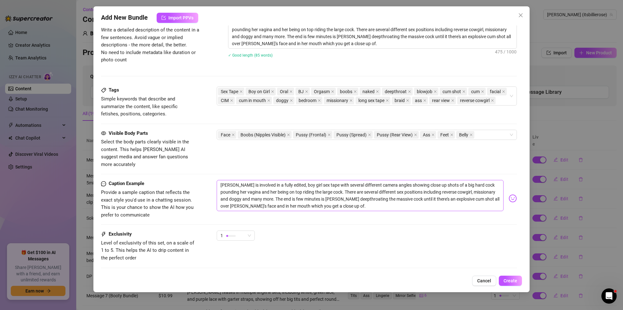
scroll to position [292, 0]
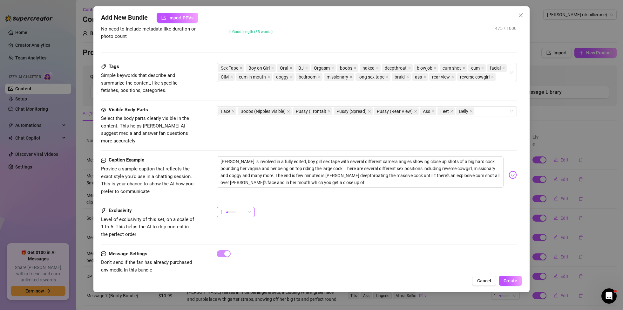
click at [250, 207] on span "1" at bounding box center [236, 212] width 31 height 10
click at [231, 230] on span "2" at bounding box center [242, 230] width 41 height 7
click at [253, 208] on div "2" at bounding box center [236, 213] width 38 height 10
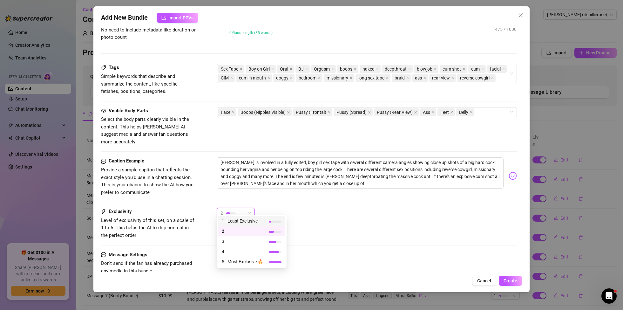
click at [284, 208] on div "2" at bounding box center [367, 216] width 300 height 16
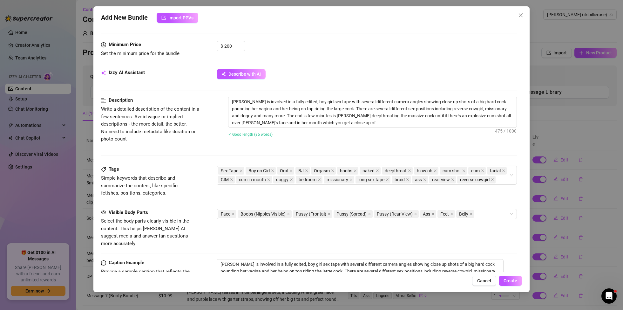
scroll to position [301, 0]
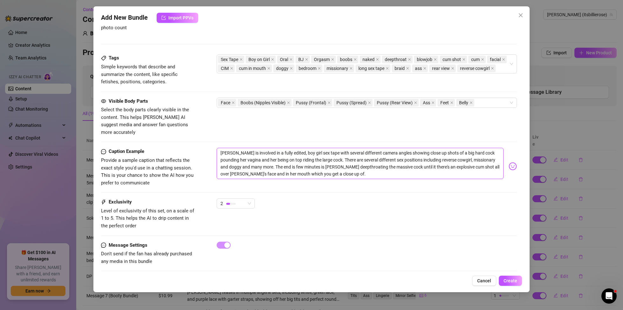
drag, startPoint x: 253, startPoint y: 146, endPoint x: 213, endPoint y: 148, distance: 40.4
click at [213, 148] on div "Caption Example Provide a sample caption that reflects the exact style you'd us…" at bounding box center [309, 167] width 416 height 39
click at [483, 148] on textarea "This is a fully edited, boy girl sex tape with several different camera angles …" at bounding box center [360, 163] width 287 height 31
click at [498, 148] on textarea "This is a fully edited, boy girl sex tape with several different camera angles …" at bounding box center [360, 163] width 287 height 31
drag, startPoint x: 280, startPoint y: 155, endPoint x: 221, endPoint y: 156, distance: 59.7
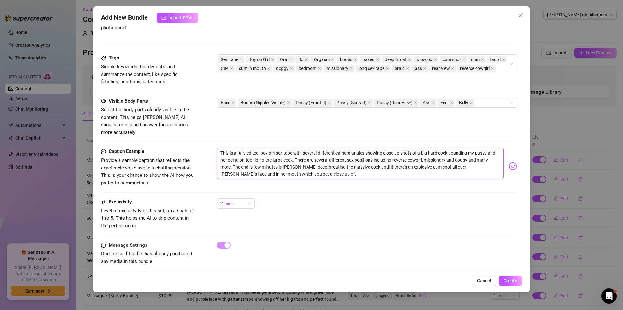
click at [219, 156] on textarea "This is a fully edited, boy girl sex tape with several different camera angles …" at bounding box center [360, 163] width 287 height 31
click at [431, 155] on textarea "This is a fully edited, boy girl sex tape with several different camera angles …" at bounding box center [360, 160] width 287 height 25
click at [463, 154] on textarea "This is a fully edited, boy girl sex tape with several different camera angles …" at bounding box center [360, 160] width 287 height 25
click at [277, 163] on textarea "This is a fully edited, boy girl sex tape with several different camera angles …" at bounding box center [360, 160] width 287 height 25
click at [263, 161] on textarea "This is a fully edited, boy girl sex tape with several different camera angles …" at bounding box center [360, 160] width 287 height 25
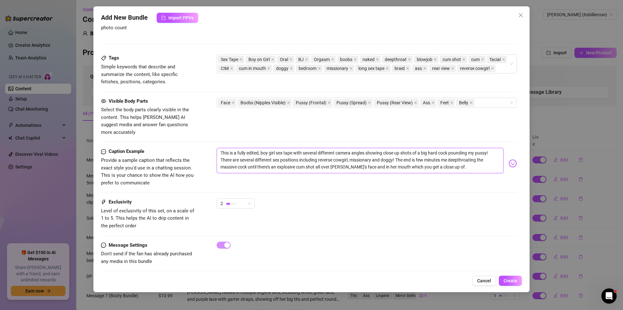
click at [347, 163] on textarea "This is a fully edited, boy girl sex tape with several different camera angles …" at bounding box center [360, 160] width 287 height 25
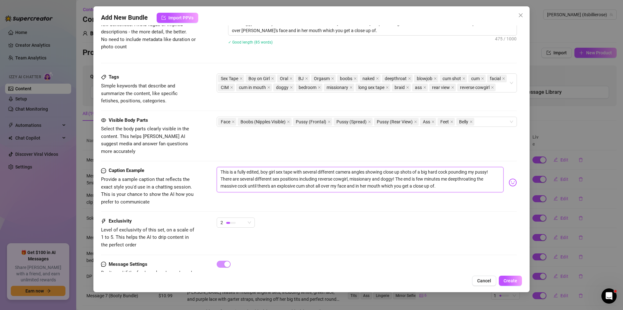
click at [374, 181] on textarea "This is a fully edited, boy girl sex tape with several different camera angles …" at bounding box center [360, 179] width 287 height 25
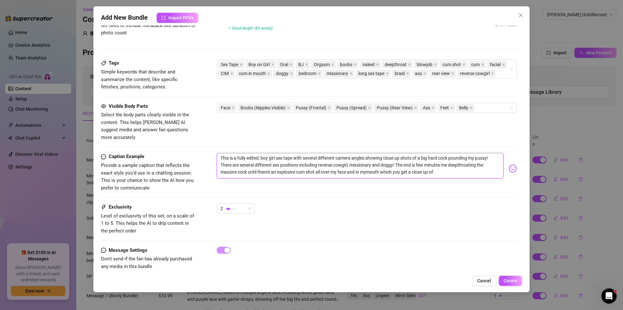
click at [453, 169] on textarea "This is a fully edited, boy girl sex tape with several different camera angles …" at bounding box center [360, 165] width 287 height 25
click at [514, 280] on span "Create" at bounding box center [511, 280] width 14 height 5
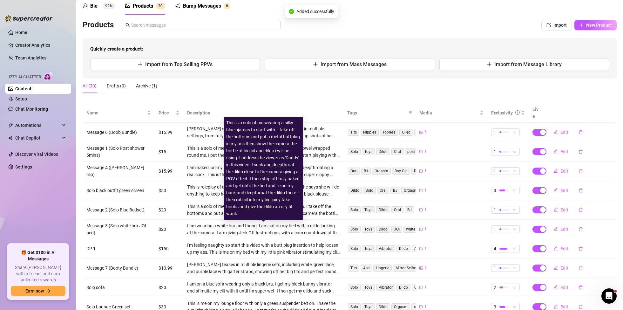
scroll to position [64, 0]
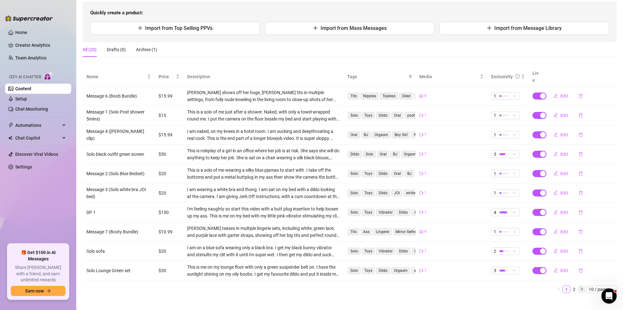
click at [582, 287] on icon "right" at bounding box center [582, 288] width 2 height 3
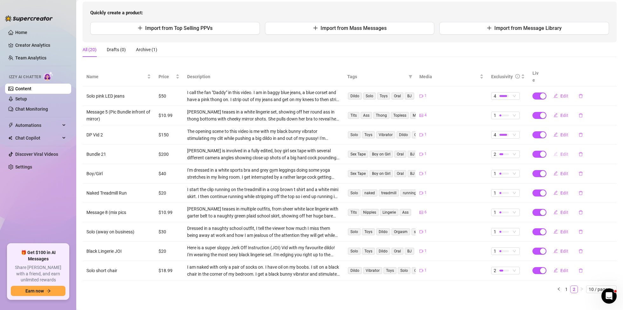
click at [566, 152] on span "Edit" at bounding box center [564, 154] width 8 height 5
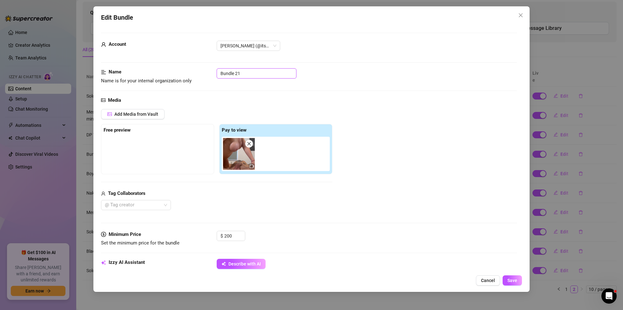
click at [246, 75] on input "Bundle 21" at bounding box center [257, 73] width 80 height 10
drag, startPoint x: 509, startPoint y: 282, endPoint x: 505, endPoint y: 282, distance: 4.5
click at [509, 282] on span "Save" at bounding box center [512, 280] width 10 height 5
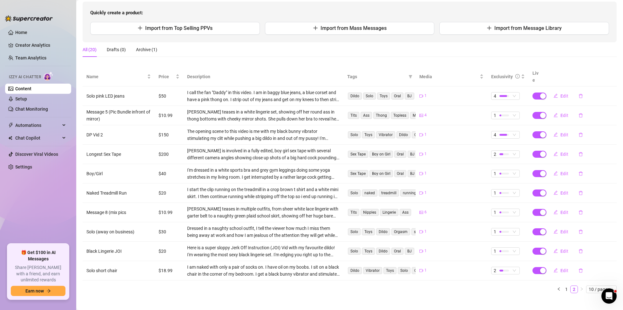
click at [123, 98] on td "Solo pink LED jeans" at bounding box center [119, 95] width 72 height 19
